Goal: Information Seeking & Learning: Learn about a topic

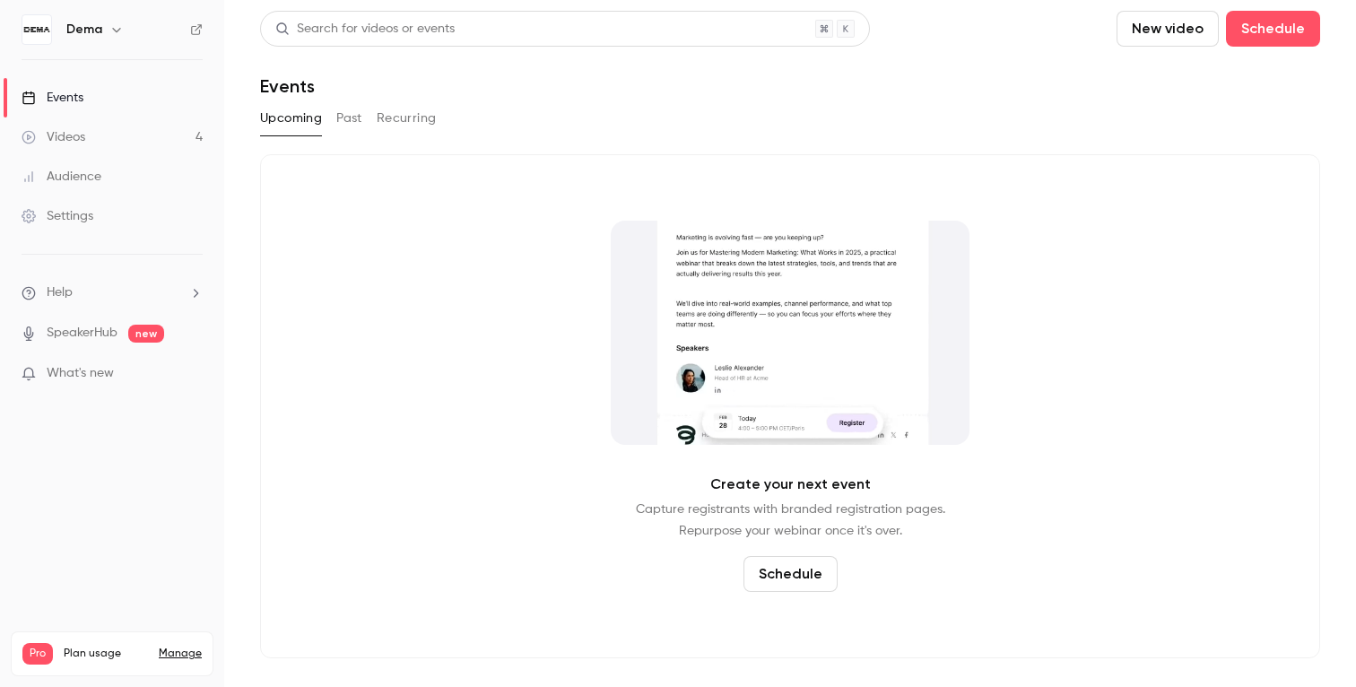
click at [142, 170] on link "Audience" at bounding box center [112, 176] width 224 height 39
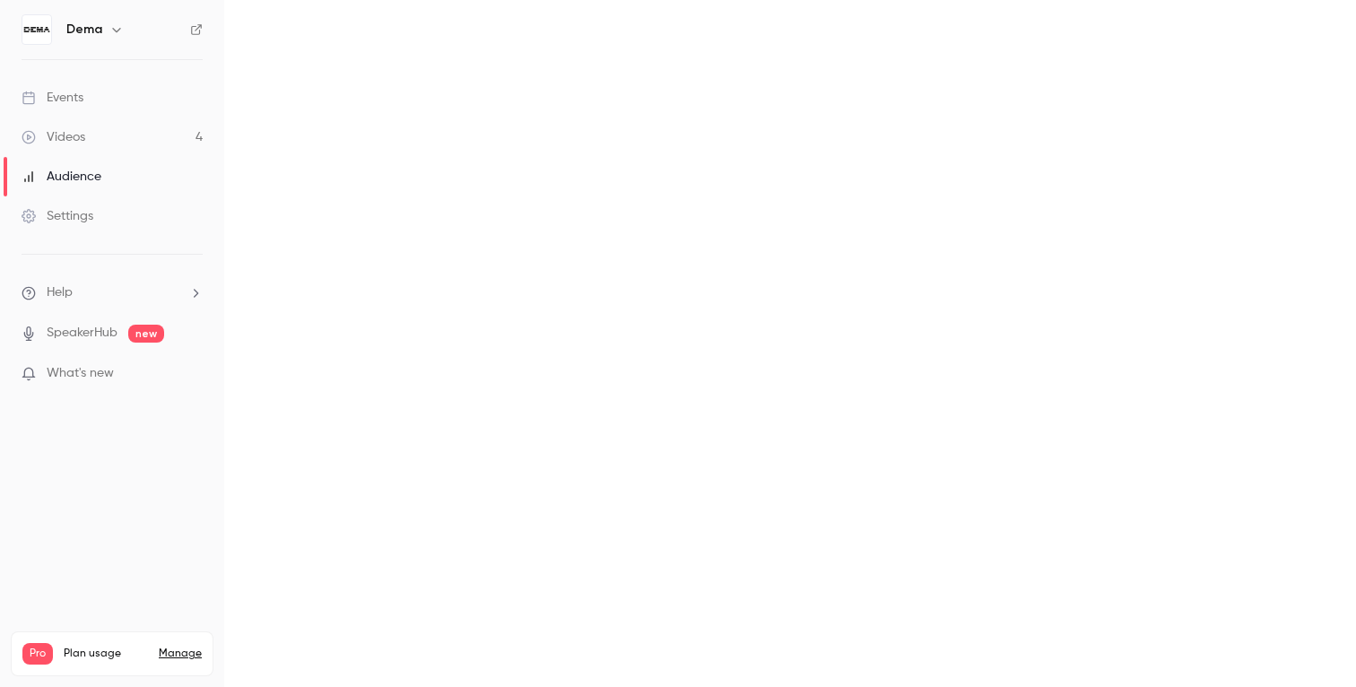
click at [139, 148] on link "Videos 4" at bounding box center [112, 136] width 224 height 39
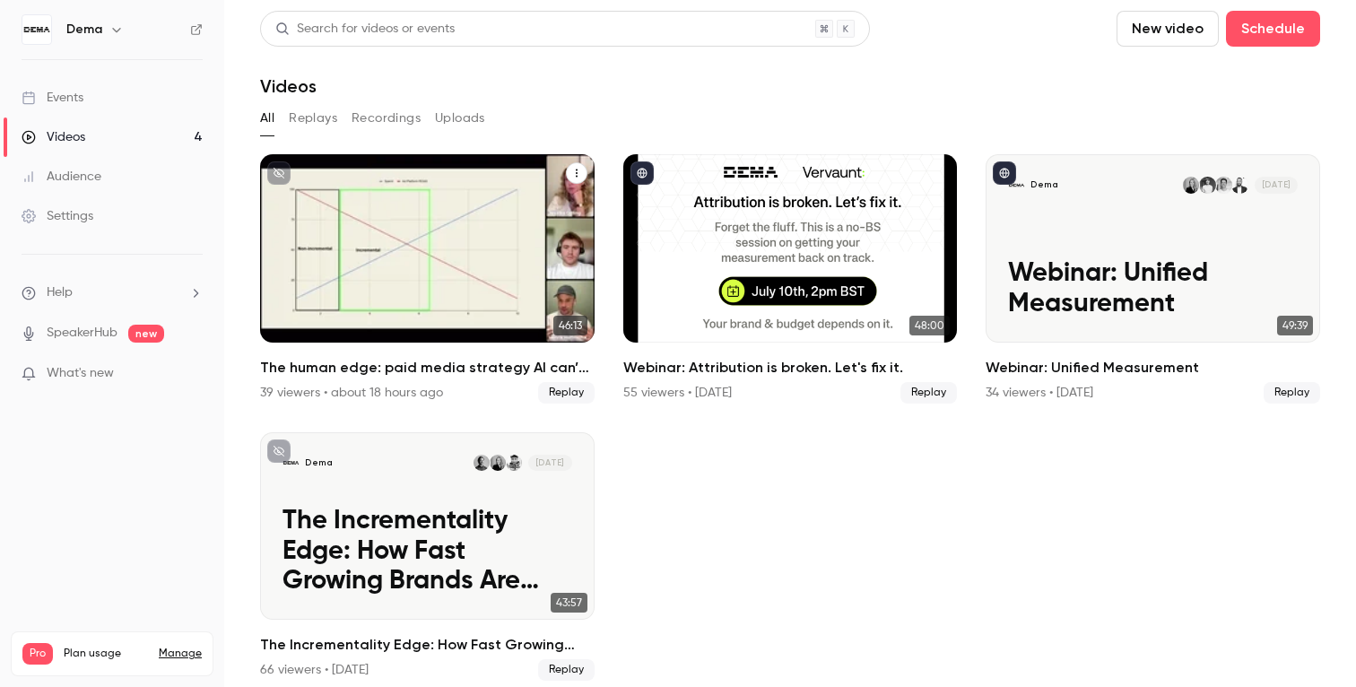
click at [484, 371] on h2 "The human edge: paid media strategy AI can’t replace" at bounding box center [427, 368] width 334 height 22
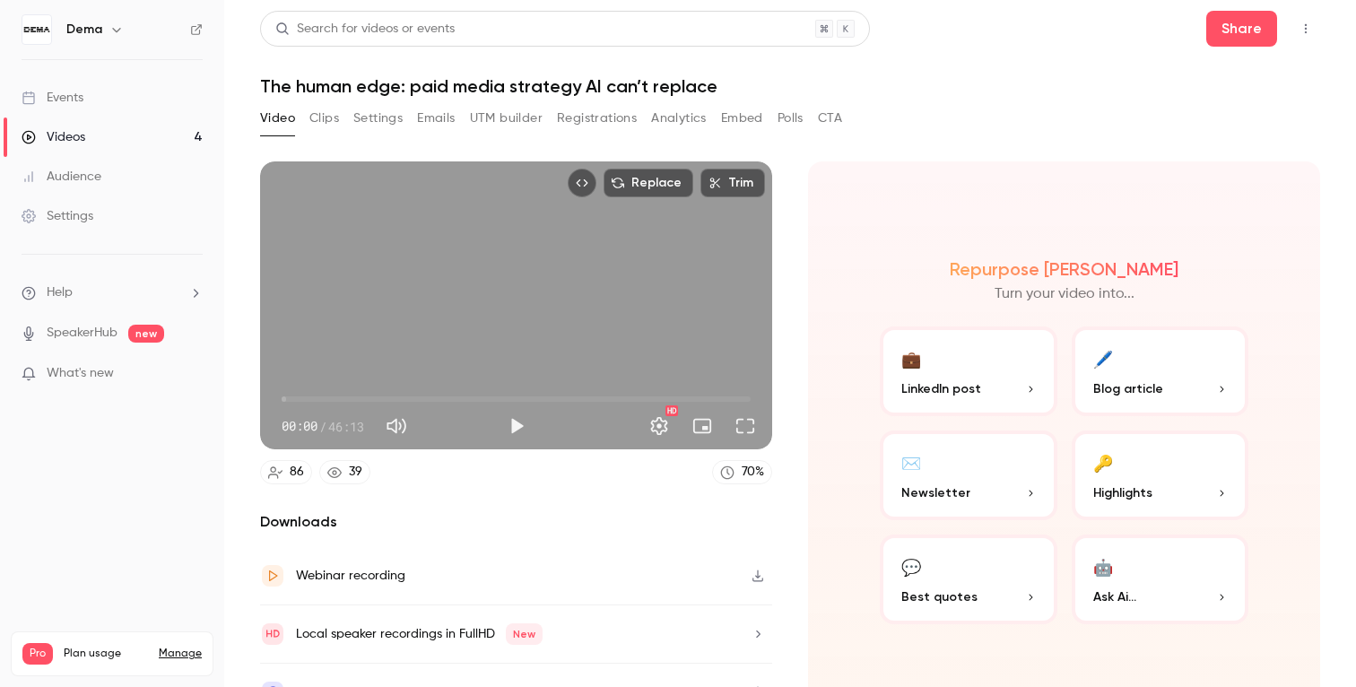
click at [681, 124] on button "Analytics" at bounding box center [679, 118] width 56 height 29
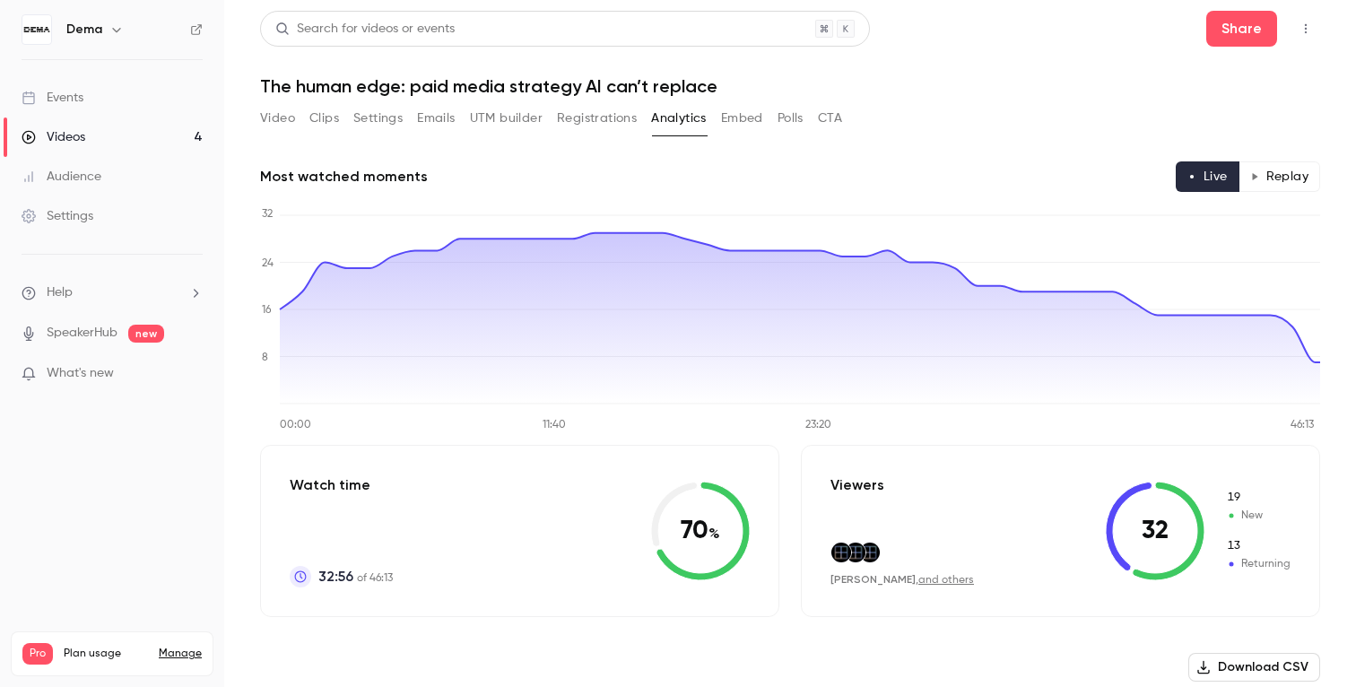
click at [1270, 177] on button "Replay" at bounding box center [1279, 176] width 82 height 30
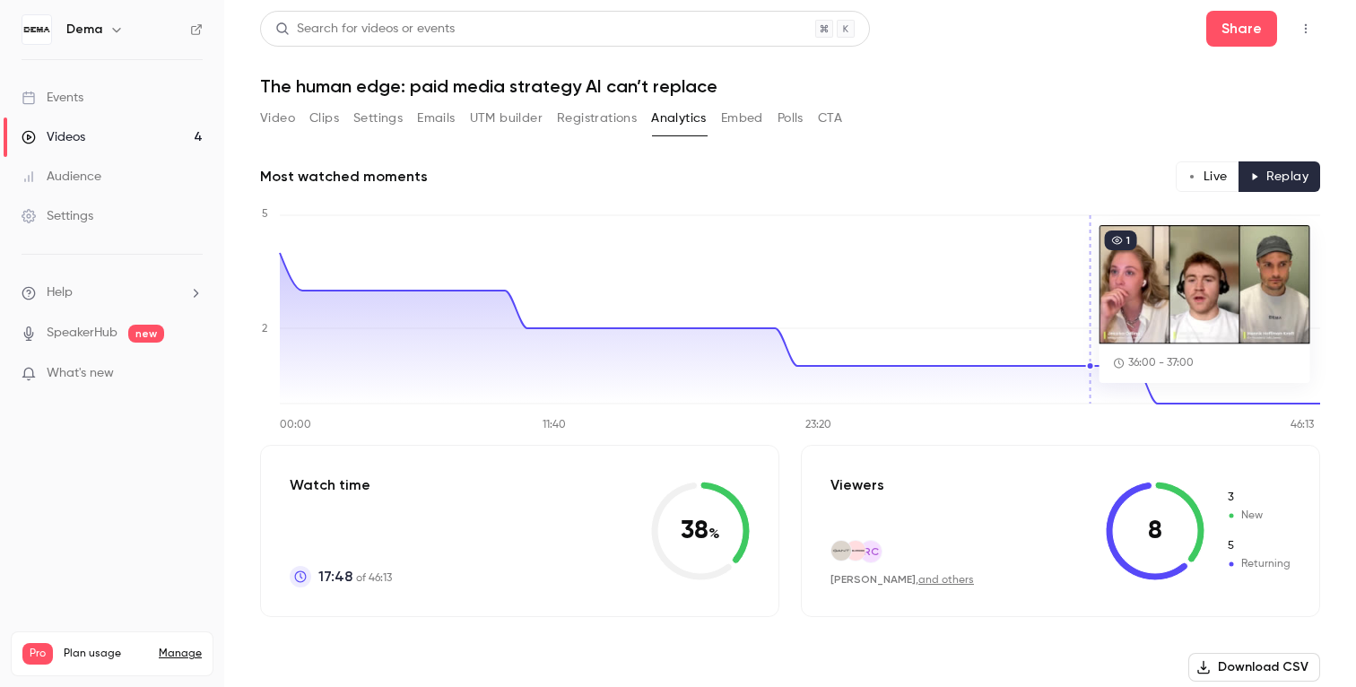
click at [1210, 178] on button "Live" at bounding box center [1208, 176] width 64 height 30
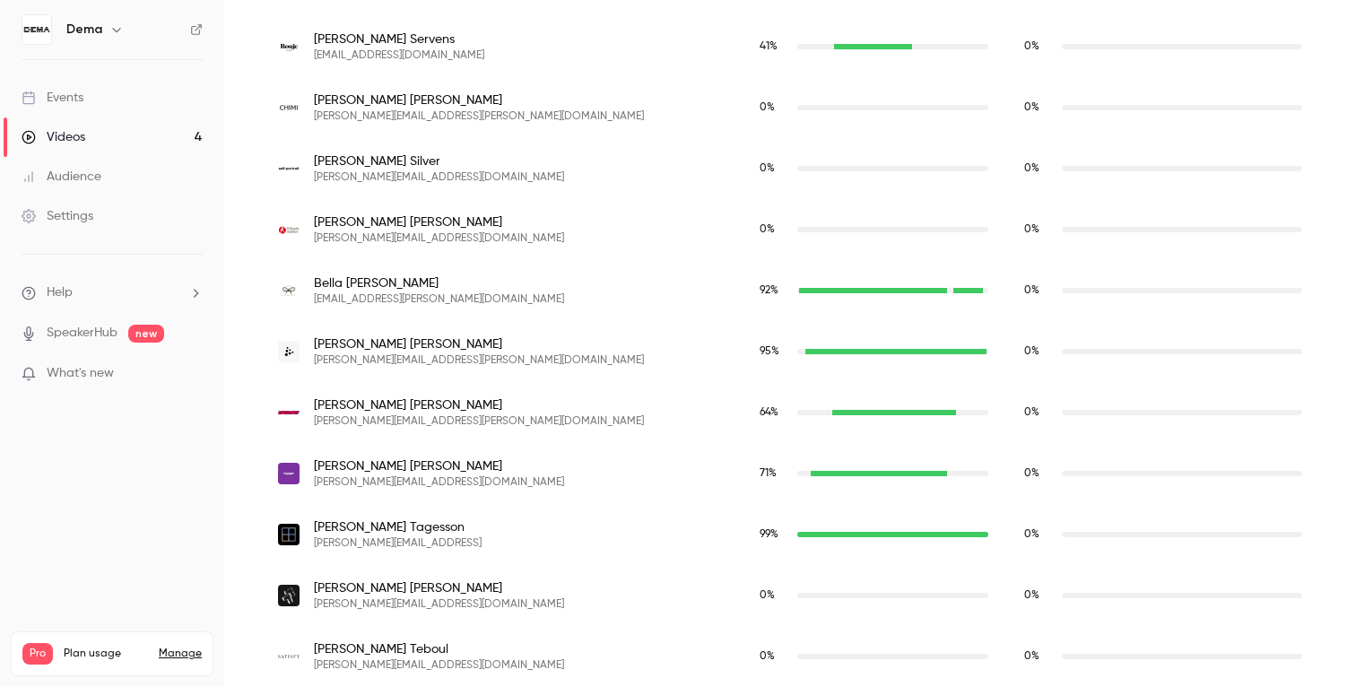
scroll to position [4284, 0]
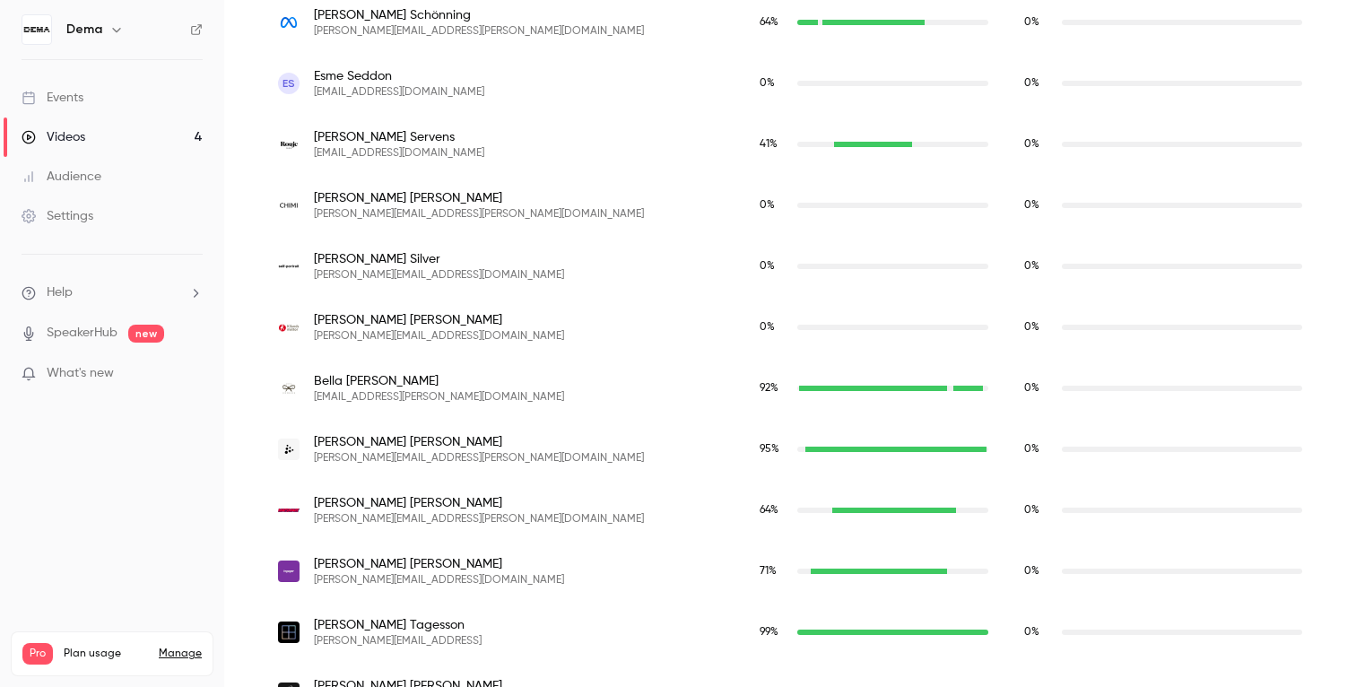
type button "live"
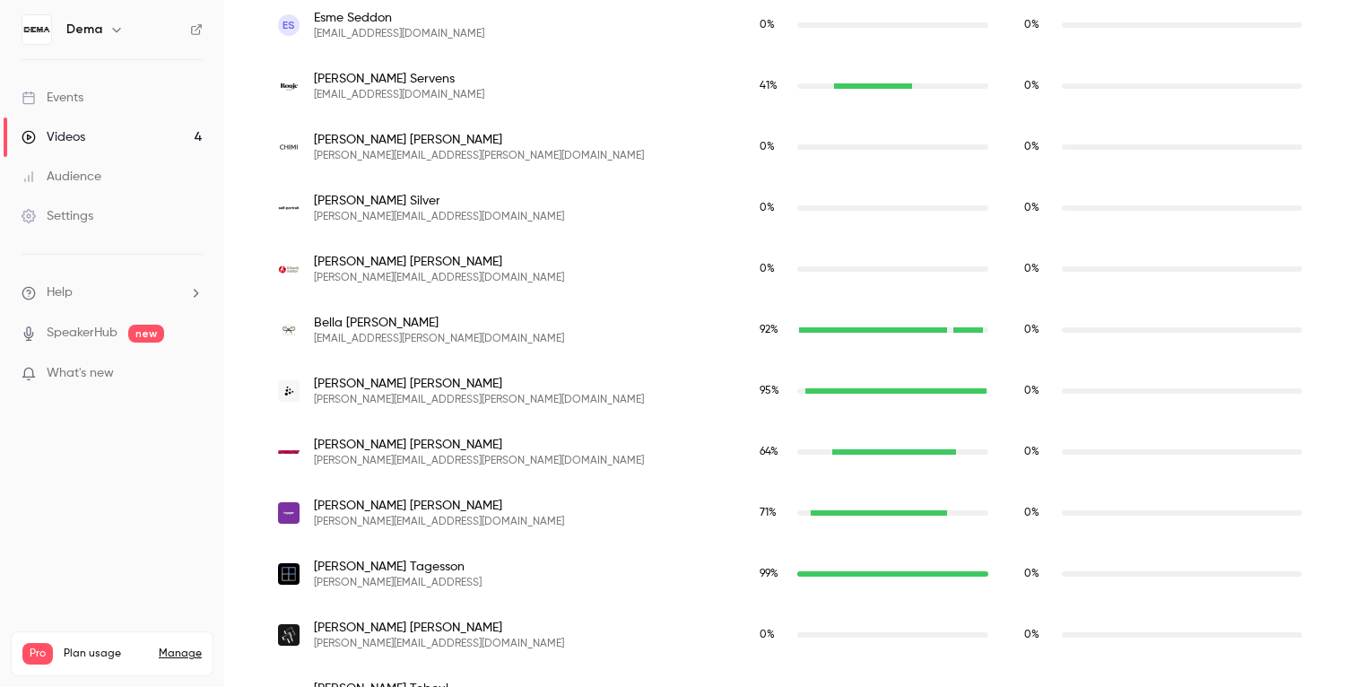
scroll to position [4347, 0]
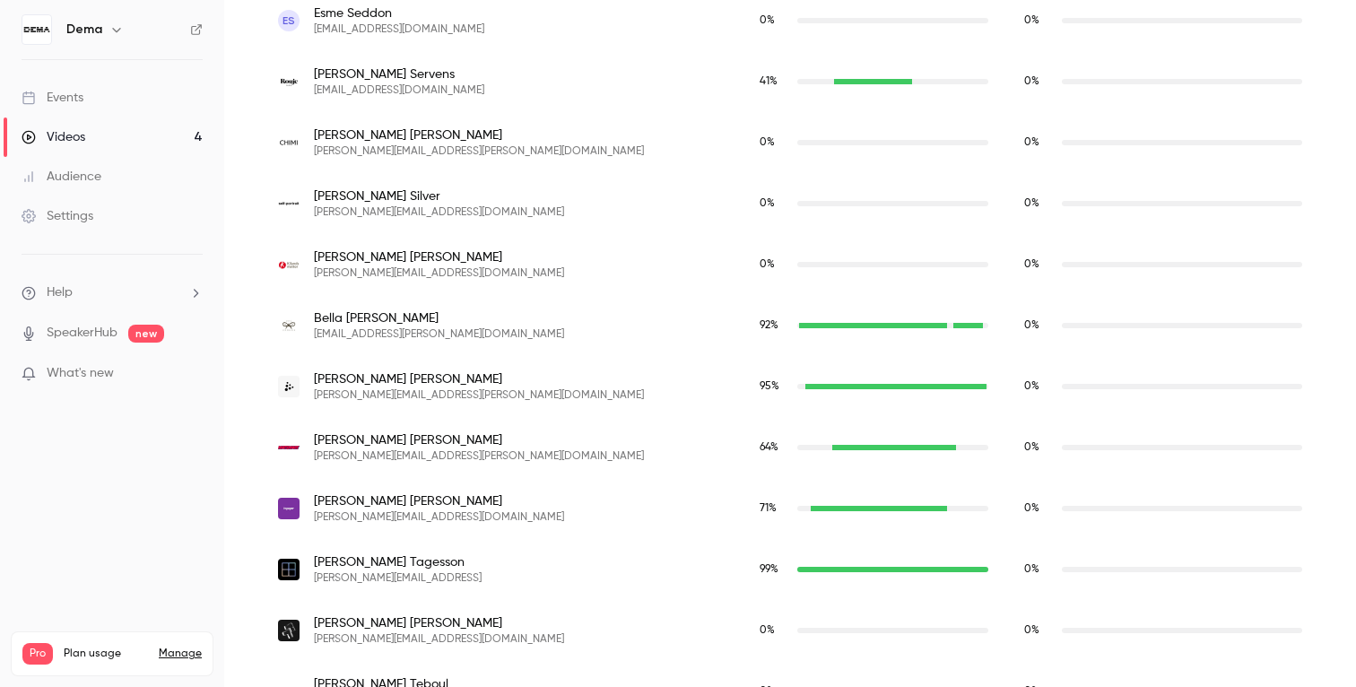
click at [453, 214] on span "[PERSON_NAME][EMAIL_ADDRESS][DOMAIN_NAME]" at bounding box center [439, 212] width 250 height 14
